Goal: Task Accomplishment & Management: Use online tool/utility

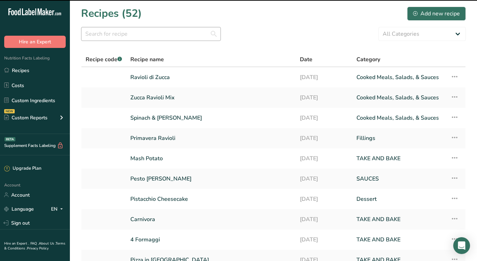
click at [103, 38] on input "text" at bounding box center [151, 34] width 140 height 14
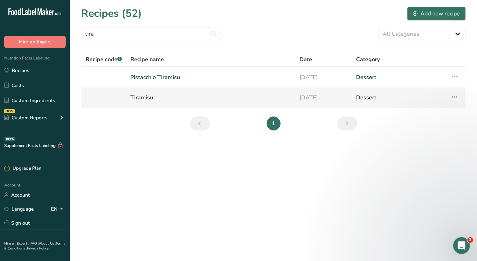
type input "tira"
click at [150, 97] on link "Tiramisu" at bounding box center [210, 97] width 161 height 15
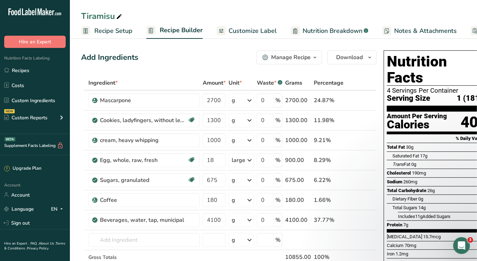
click at [103, 29] on span "Recipe Setup" at bounding box center [113, 30] width 38 height 9
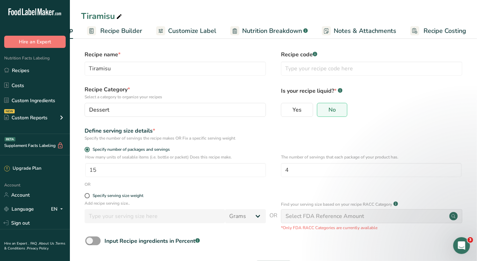
click at [418, 26] on link "Recipe Costing" at bounding box center [439, 31] width 56 height 16
select select "1"
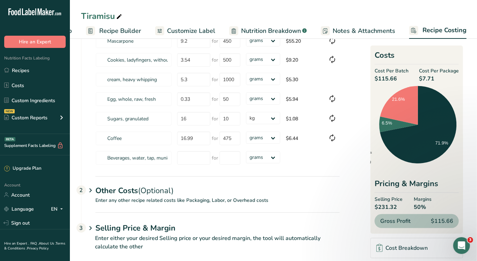
scroll to position [74, 0]
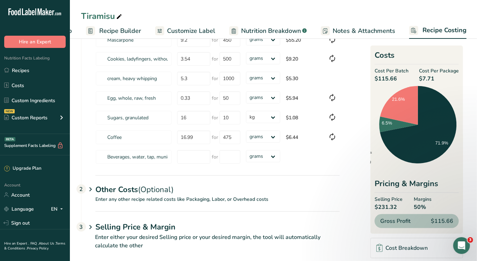
click at [122, 196] on p "Enter any other recipe related costs like Packaging, Labor, or Overhead costs" at bounding box center [210, 204] width 258 height 16
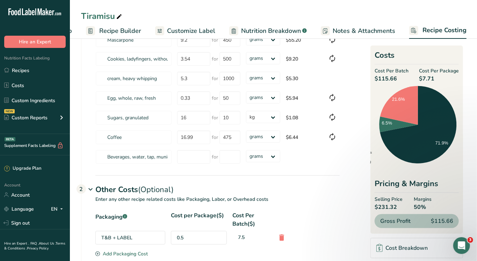
scroll to position [133, 0]
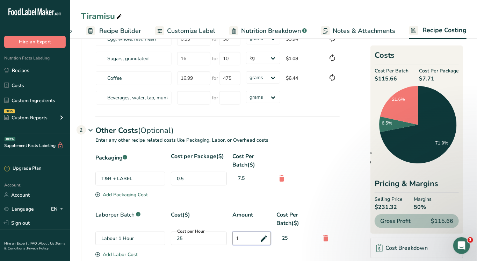
drag, startPoint x: 241, startPoint y: 237, endPoint x: 237, endPoint y: 237, distance: 4.5
click at [237, 237] on input "1" at bounding box center [252, 239] width 38 height 14
type input "2"
drag, startPoint x: 242, startPoint y: 242, endPoint x: 234, endPoint y: 242, distance: 8.4
click at [234, 242] on input "2" at bounding box center [252, 239] width 38 height 14
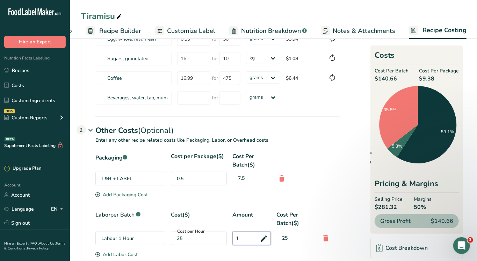
type input "1"
